Goal: Information Seeking & Learning: Find specific fact

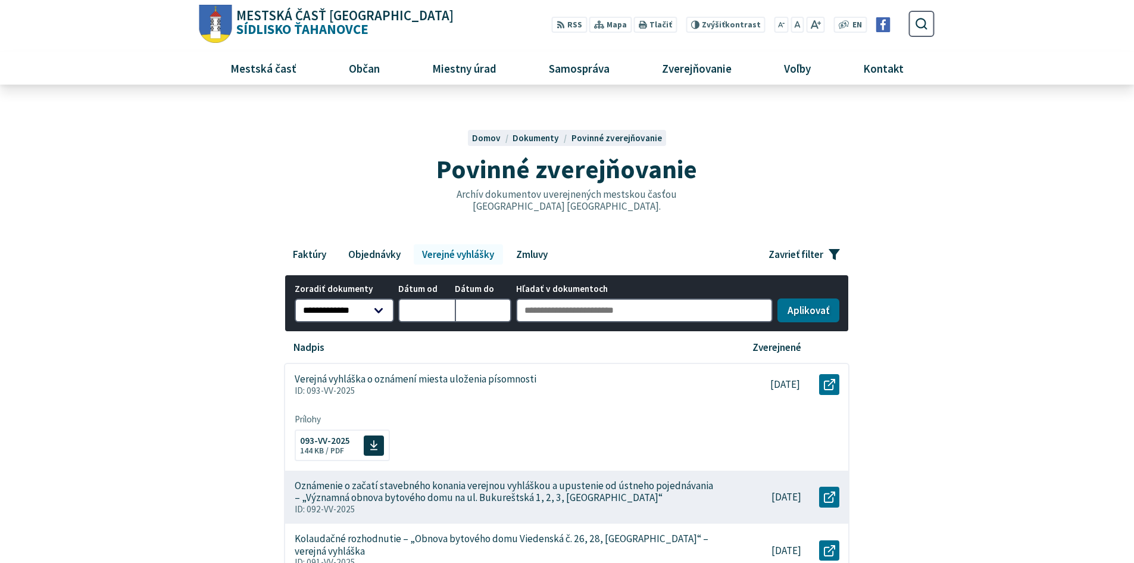
click at [469, 254] on link "Verejné vyhlášky" at bounding box center [458, 254] width 89 height 20
click at [544, 251] on link "Zmluvy" at bounding box center [531, 254] width 49 height 20
click at [448, 250] on link "Verejné vyhlášky" at bounding box center [458, 254] width 89 height 20
click at [481, 254] on link "Verejné vyhlášky" at bounding box center [458, 254] width 89 height 20
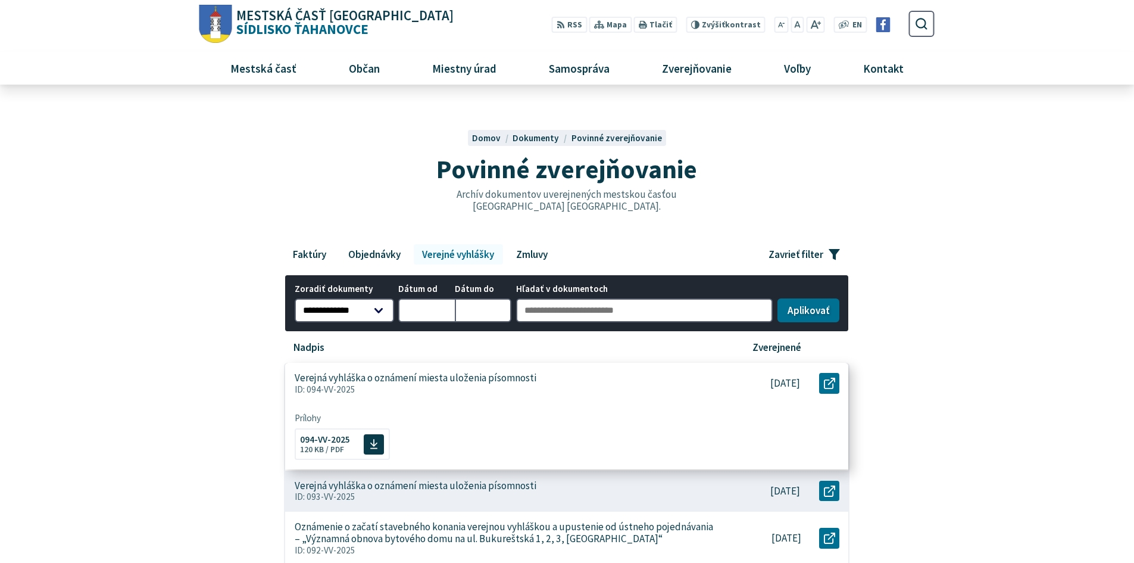
click at [618, 383] on div "Verejná vyhláška o oznámení miesta uloženia písomnosti ID: 094-VV-2025" at bounding box center [504, 383] width 439 height 41
click at [839, 379] on link "Otvoriť document Verejná vyhláška o oznámení miesta uloženia písomnosti v novom…" at bounding box center [829, 382] width 20 height 20
